Goal: Navigation & Orientation: Find specific page/section

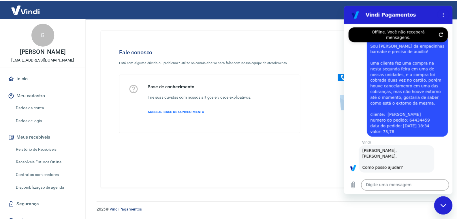
scroll to position [198, 0]
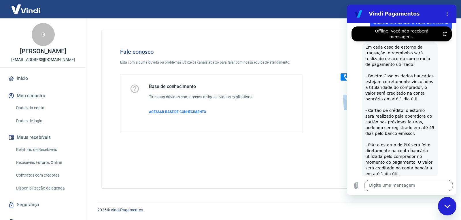
click at [291, 154] on div "Fale conosco Está com alguma dúvida ou problema? Utilize os canais abaixo para …" at bounding box center [272, 109] width 341 height 159
click at [330, 121] on div at bounding box center [373, 90] width 122 height 103
click at [18, 11] on img at bounding box center [25, 9] width 37 height 18
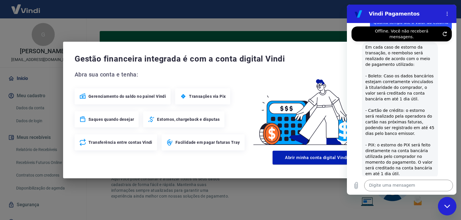
click at [289, 18] on div "Gestão financeira integrada é com a conta digital Vindi Abra sua conta e tenha:…" at bounding box center [230, 110] width 461 height 220
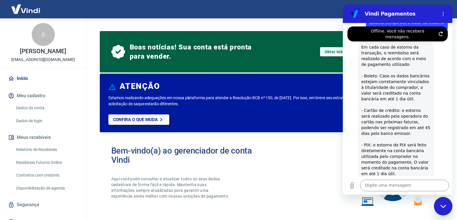
click at [39, 16] on img at bounding box center [25, 9] width 37 height 18
click at [413, 15] on h2 "Vindi Pagamentos" at bounding box center [400, 13] width 70 height 7
click at [442, 208] on icon "Fechar janela de mensagens" at bounding box center [443, 207] width 6 height 4
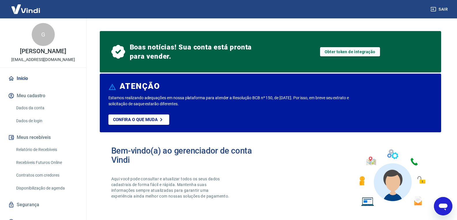
click at [22, 9] on img at bounding box center [25, 9] width 37 height 18
click at [31, 8] on img at bounding box center [25, 9] width 37 height 18
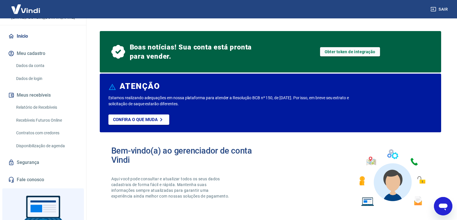
scroll to position [58, 0]
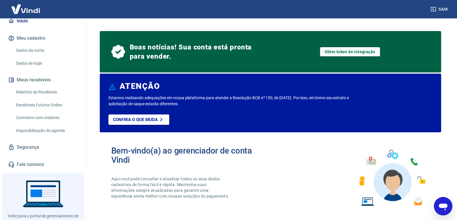
click at [20, 24] on link "Início" at bounding box center [43, 21] width 72 height 13
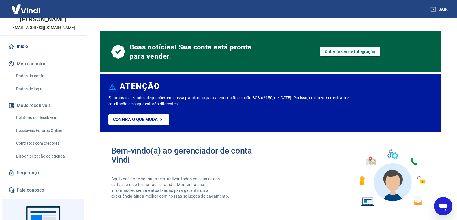
scroll to position [0, 0]
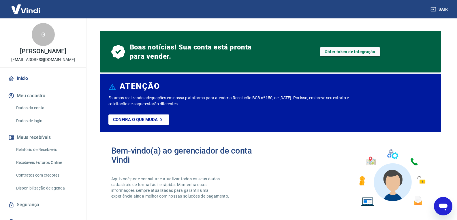
click at [20, 8] on img at bounding box center [25, 9] width 37 height 18
click at [320, 182] on div "Bem-vindo(a) ao gerenciador de conta Vindi Aqui você pode consultar e atualizar…" at bounding box center [270, 178] width 341 height 82
click at [19, 10] on img at bounding box center [25, 9] width 37 height 18
